Goal: Find specific page/section: Find specific page/section

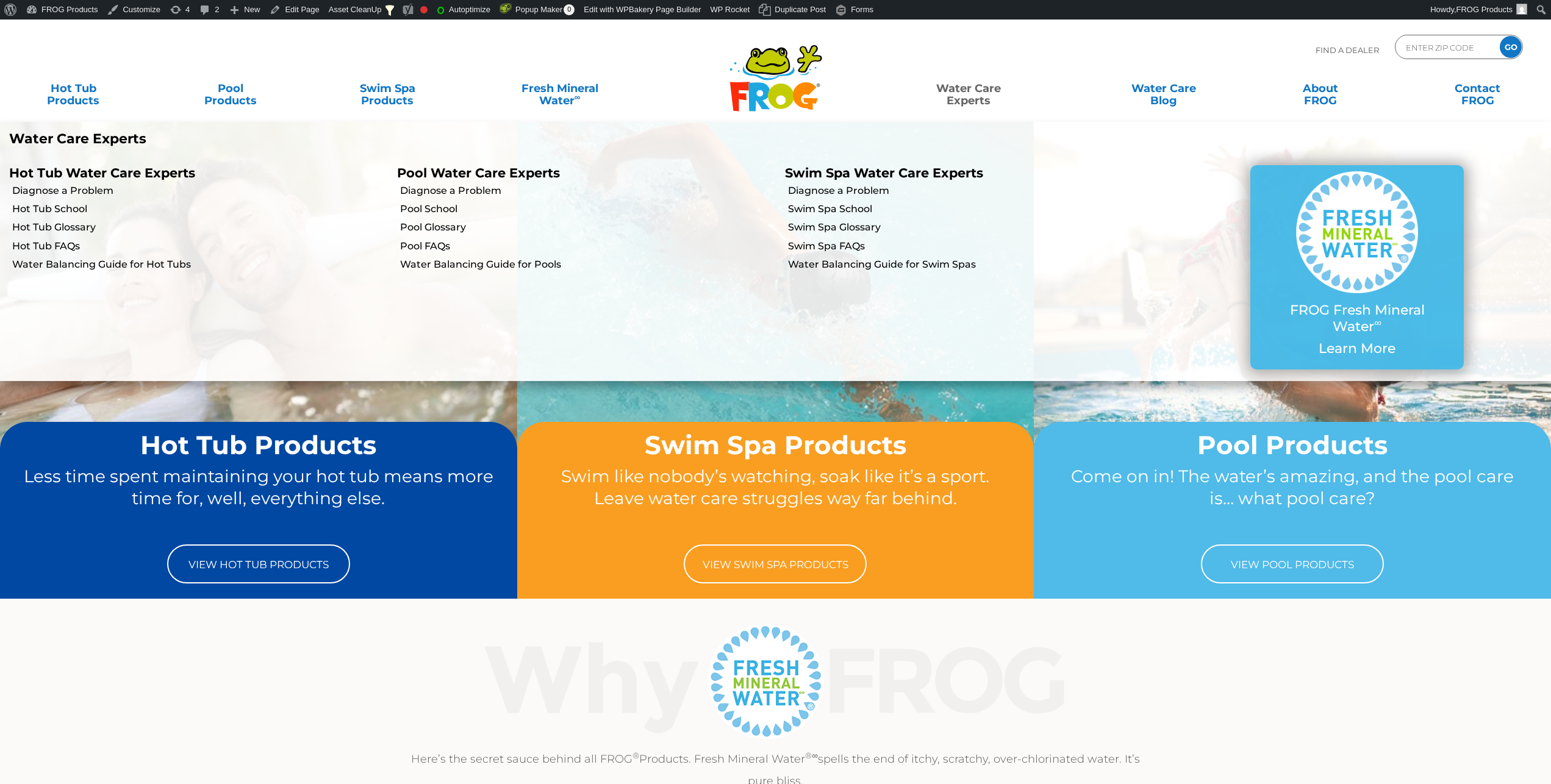
click at [952, 89] on link "Water Care Experts" at bounding box center [968, 89] width 198 height 24
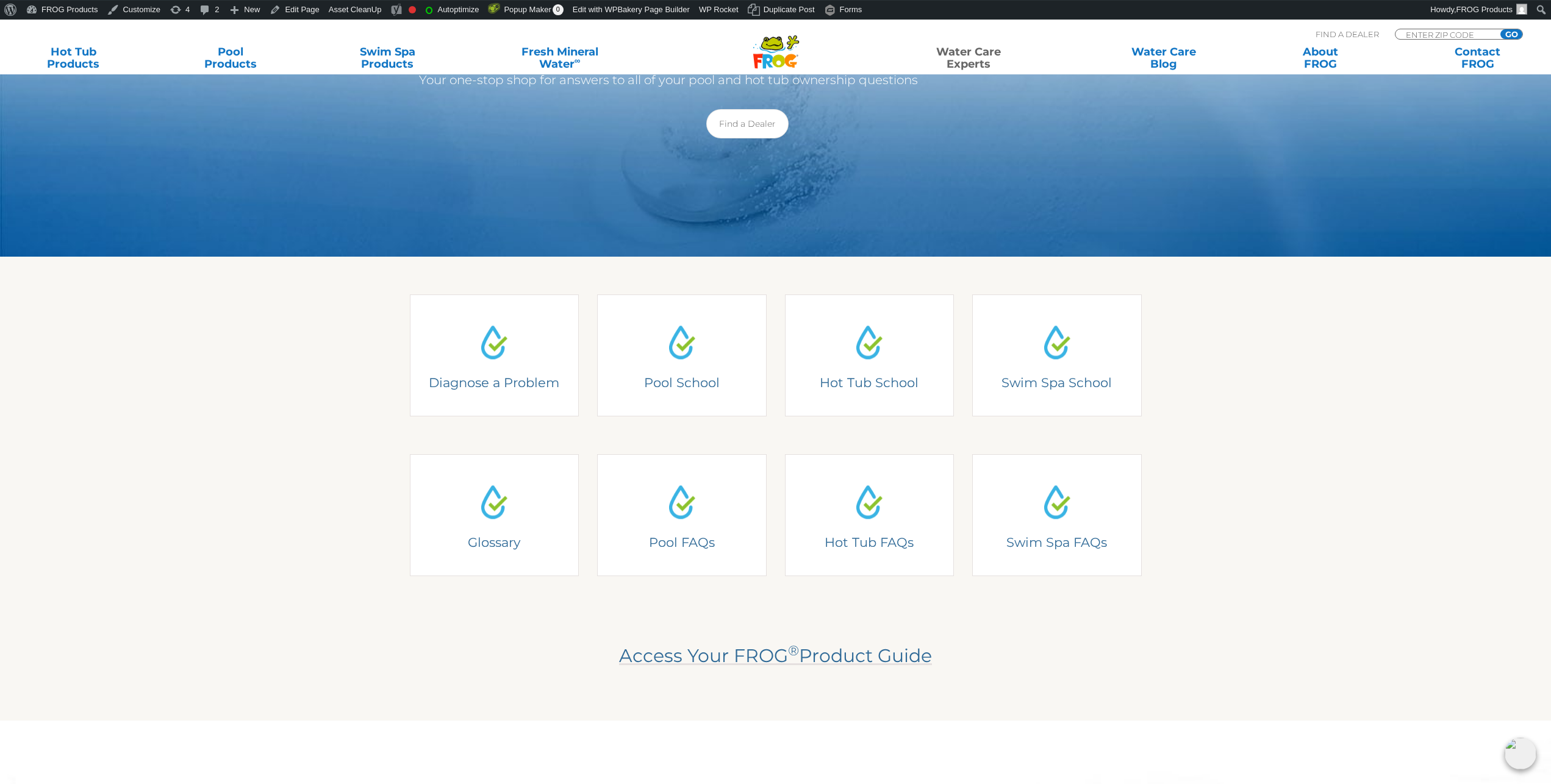
scroll to position [124, 0]
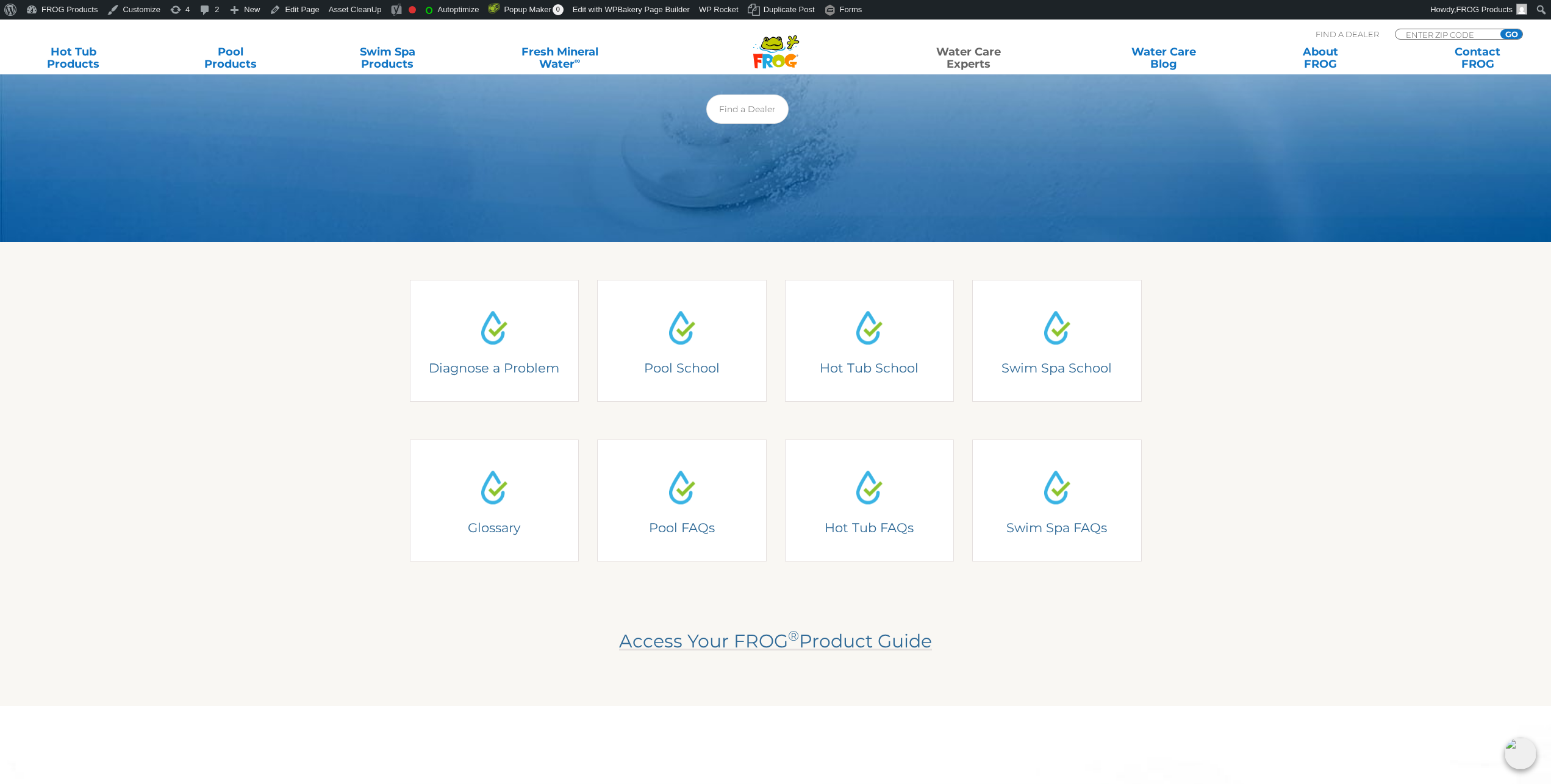
click at [743, 639] on span "Access Your FROG ® Product Guide" at bounding box center [775, 642] width 313 height 23
click at [275, 11] on link "Edit Page" at bounding box center [294, 10] width 59 height 20
